Goal: Task Accomplishment & Management: Manage account settings

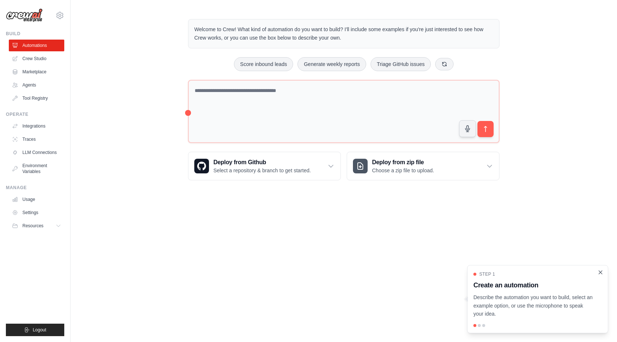
click at [599, 274] on icon "Close walkthrough" at bounding box center [600, 272] width 7 height 7
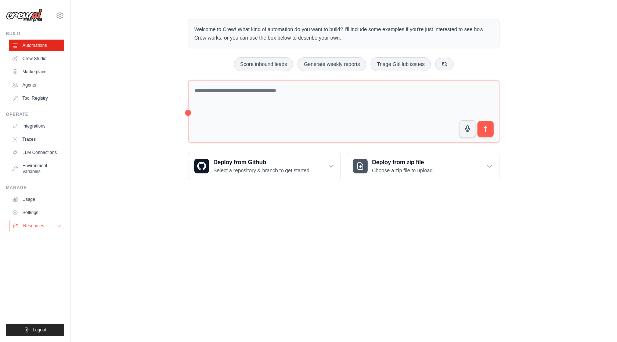
click at [35, 226] on span "Resources" at bounding box center [33, 226] width 21 height 6
click at [32, 212] on link "Settings" at bounding box center [37, 213] width 55 height 12
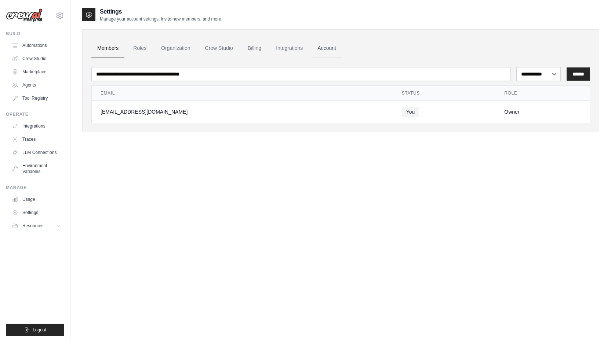
click at [330, 47] on link "Account" at bounding box center [327, 49] width 30 height 20
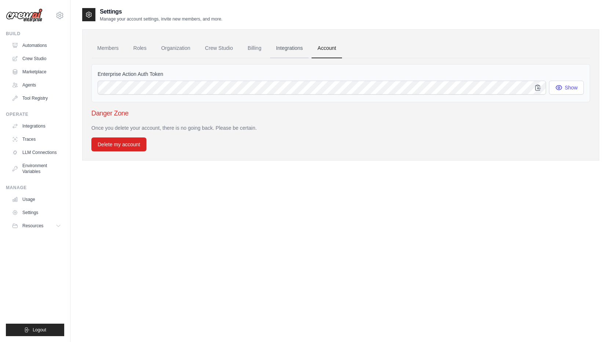
click at [295, 48] on link "Integrations" at bounding box center [289, 49] width 39 height 20
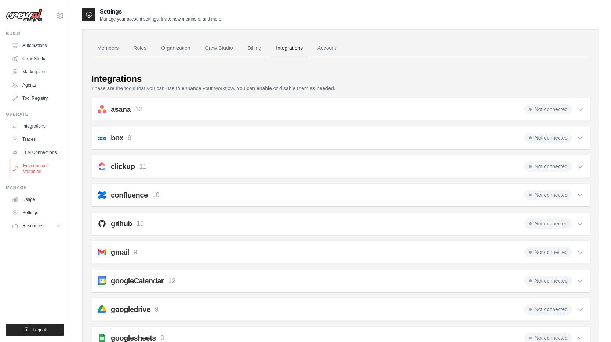
click at [37, 170] on link "Environment Variables" at bounding box center [37, 169] width 55 height 18
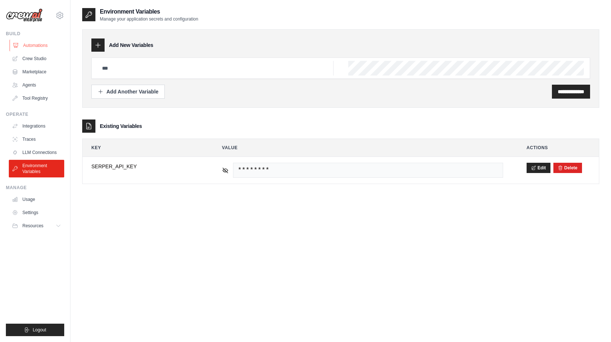
click at [45, 45] on link "Automations" at bounding box center [37, 46] width 55 height 12
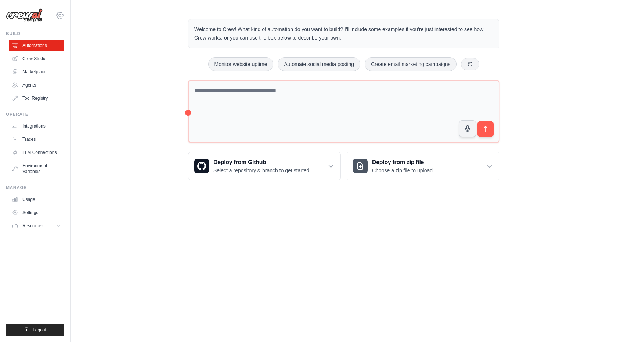
click at [57, 15] on icon at bounding box center [60, 15] width 7 height 6
click at [55, 51] on link "Settings" at bounding box center [60, 49] width 65 height 13
